Goal: Task Accomplishment & Management: Manage account settings

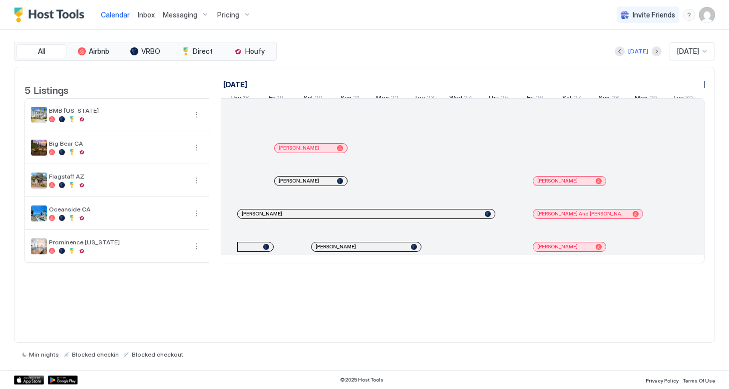
scroll to position [0, 554]
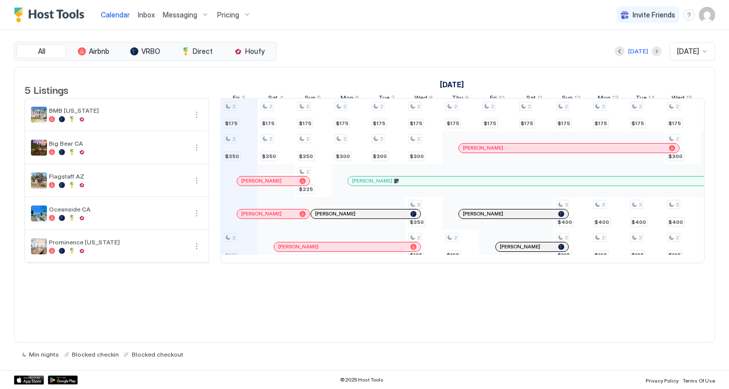
click at [183, 15] on span "Messaging" at bounding box center [180, 14] width 34 height 9
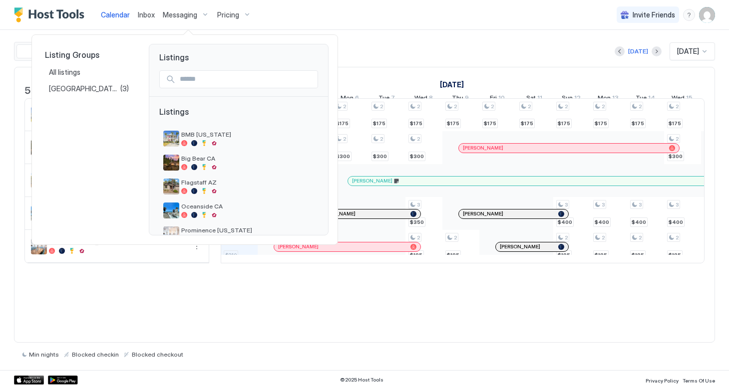
click at [148, 13] on div at bounding box center [364, 194] width 729 height 389
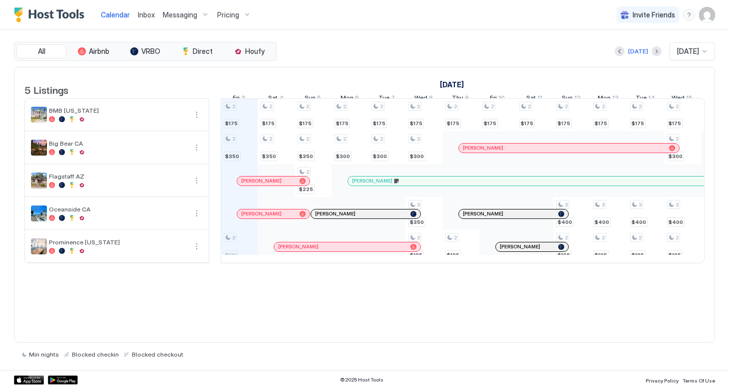
click at [143, 14] on span "Inbox" at bounding box center [146, 14] width 17 height 8
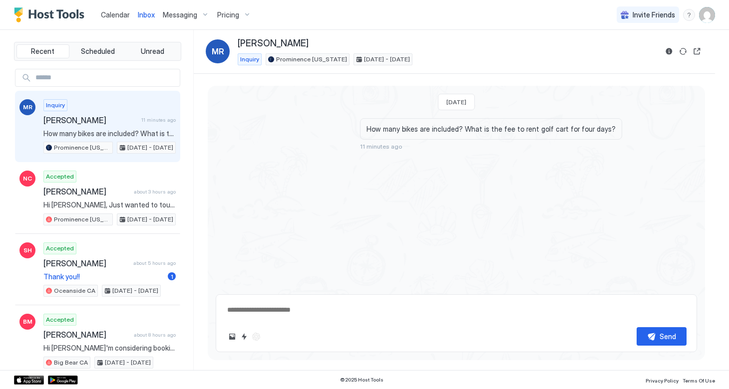
click at [297, 317] on textarea at bounding box center [456, 310] width 460 height 18
click at [226, 309] on textarea "**********" at bounding box center [456, 310] width 460 height 18
click at [501, 311] on textarea "**********" at bounding box center [456, 310] width 460 height 18
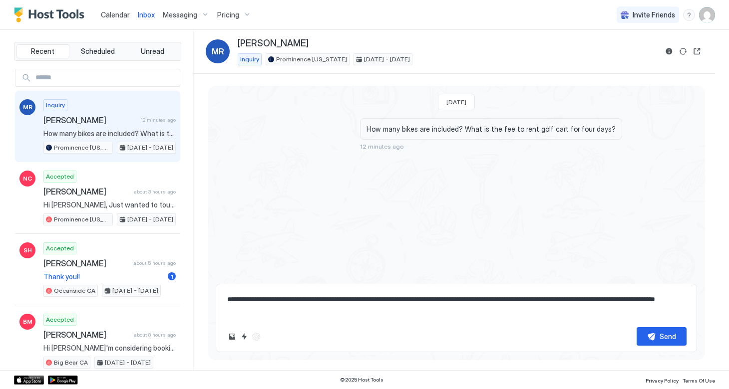
click at [618, 300] on textarea "**********" at bounding box center [456, 304] width 460 height 29
type textarea "**********"
click at [670, 337] on div "Send" at bounding box center [667, 336] width 16 height 10
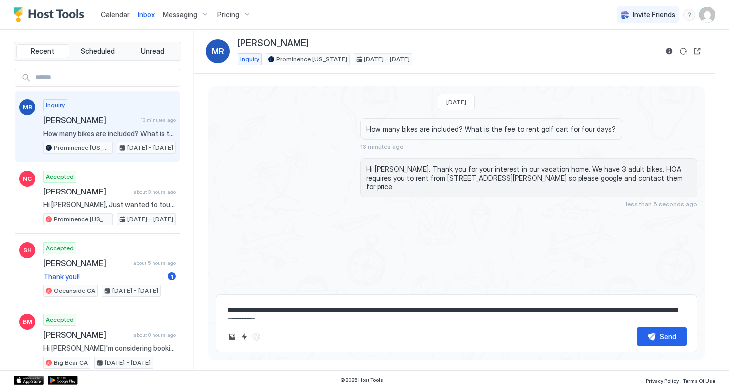
click at [179, 14] on span "Messaging" at bounding box center [180, 14] width 34 height 9
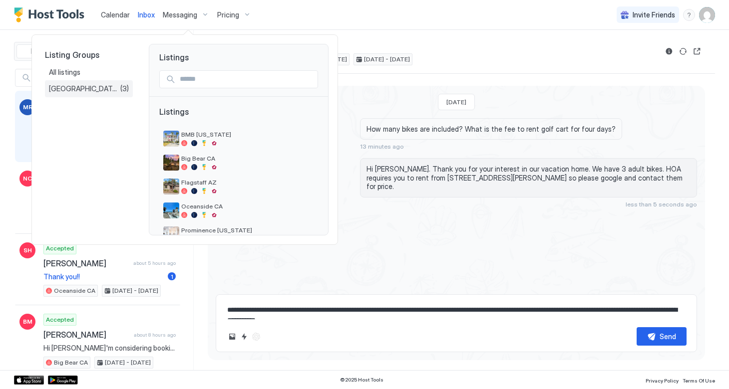
click at [79, 87] on span "[GEOGRAPHIC_DATA][PERSON_NAME], [GEOGRAPHIC_DATA]" at bounding box center [84, 88] width 71 height 9
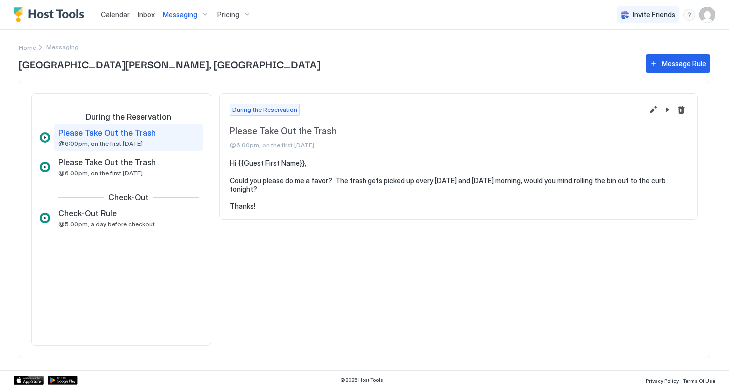
click at [185, 15] on span "Messaging" at bounding box center [180, 14] width 34 height 9
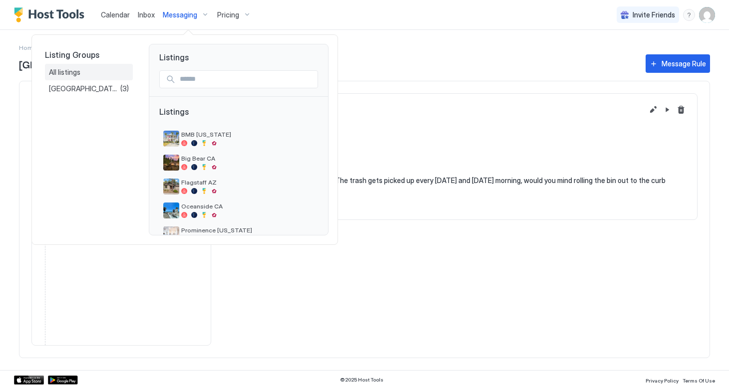
click at [72, 73] on span "All listings" at bounding box center [65, 72] width 33 height 9
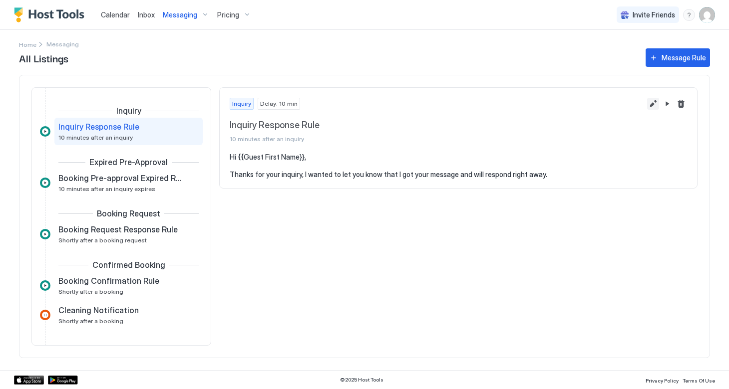
click at [651, 103] on button "Edit message rule" at bounding box center [653, 104] width 12 height 12
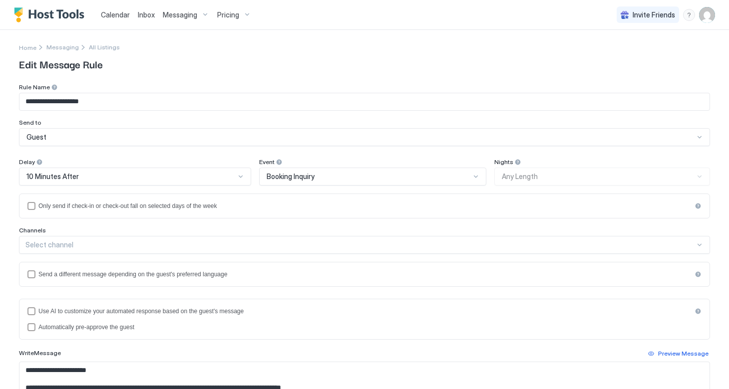
click at [239, 178] on div at bounding box center [241, 177] width 8 height 8
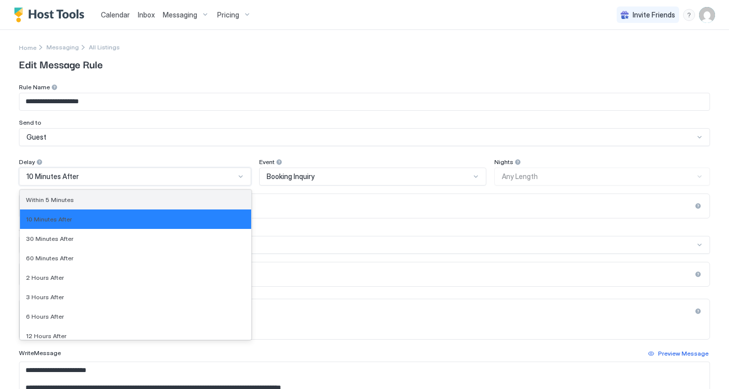
click at [99, 200] on div "Within 5 Minutes" at bounding box center [135, 199] width 219 height 7
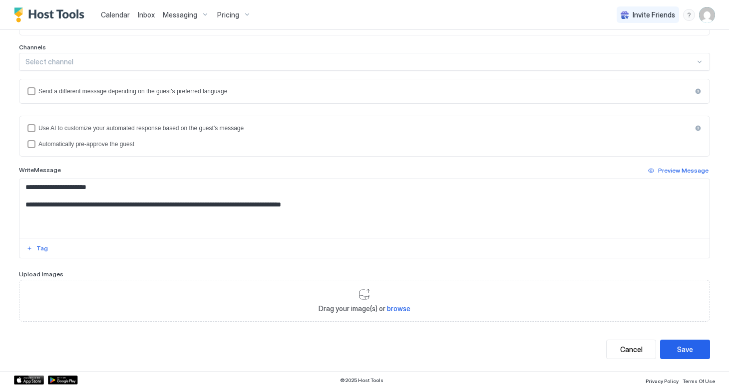
scroll to position [183, 0]
click at [675, 347] on button "Save" at bounding box center [685, 349] width 50 height 19
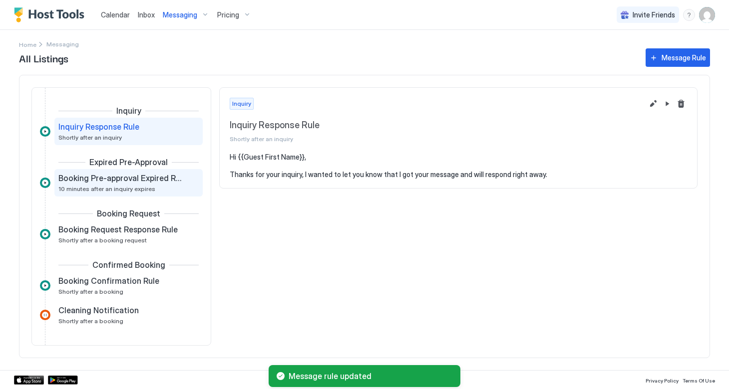
click at [133, 186] on span "10 minutes after an inquiry expires" at bounding box center [106, 188] width 97 height 7
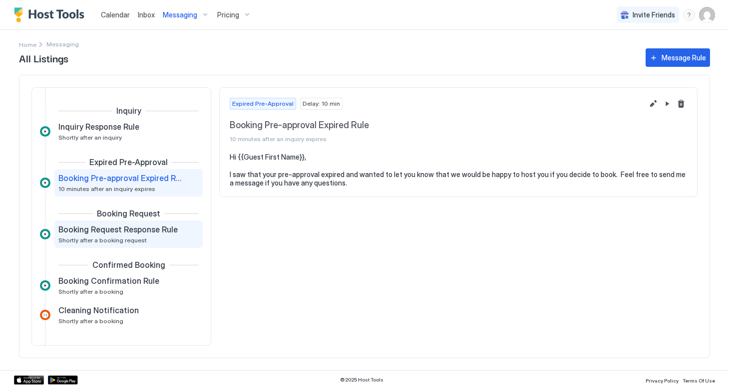
click at [124, 232] on span "Booking Request Response Rule" at bounding box center [117, 230] width 119 height 10
